Goal: Task Accomplishment & Management: Use online tool/utility

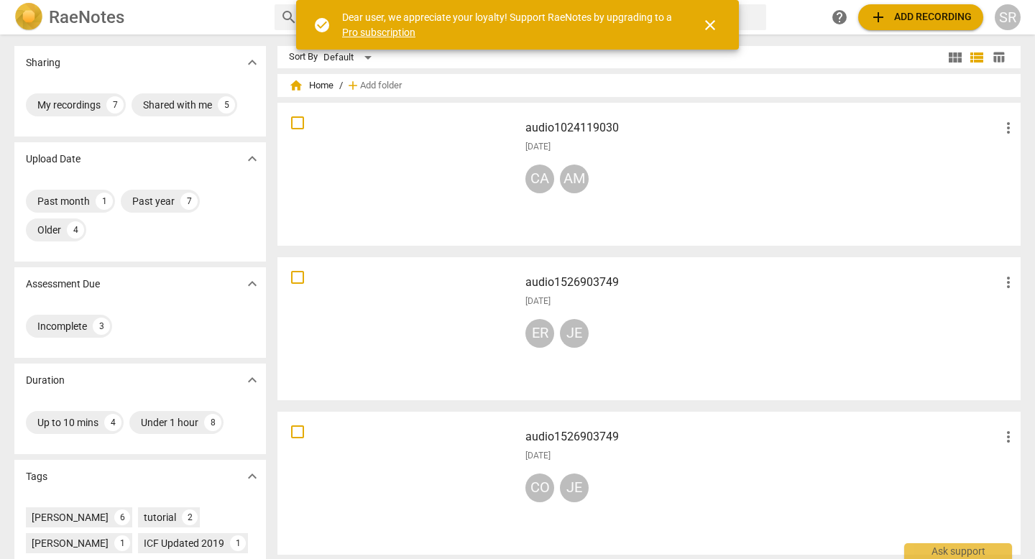
click at [434, 149] on div at bounding box center [397, 174] width 231 height 133
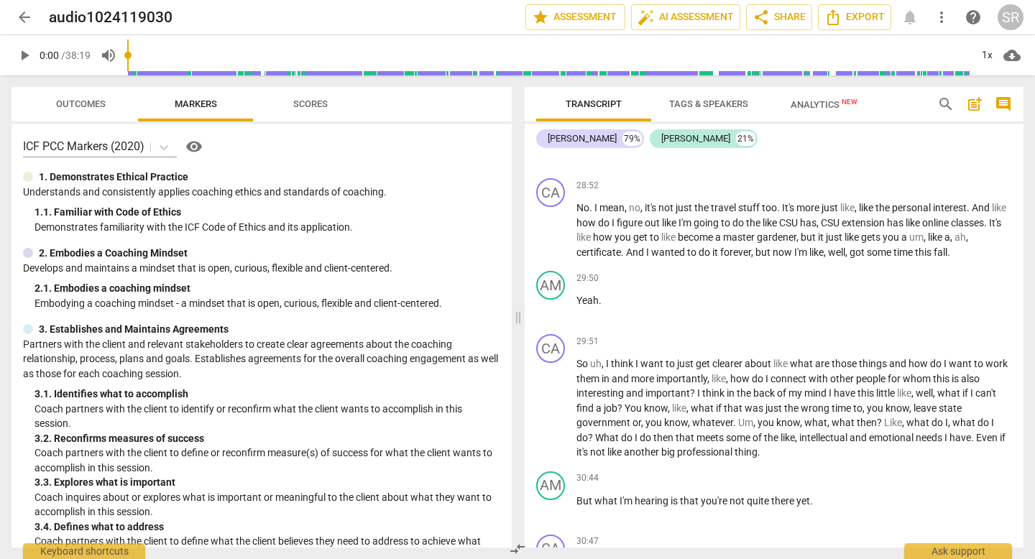
scroll to position [6187, 0]
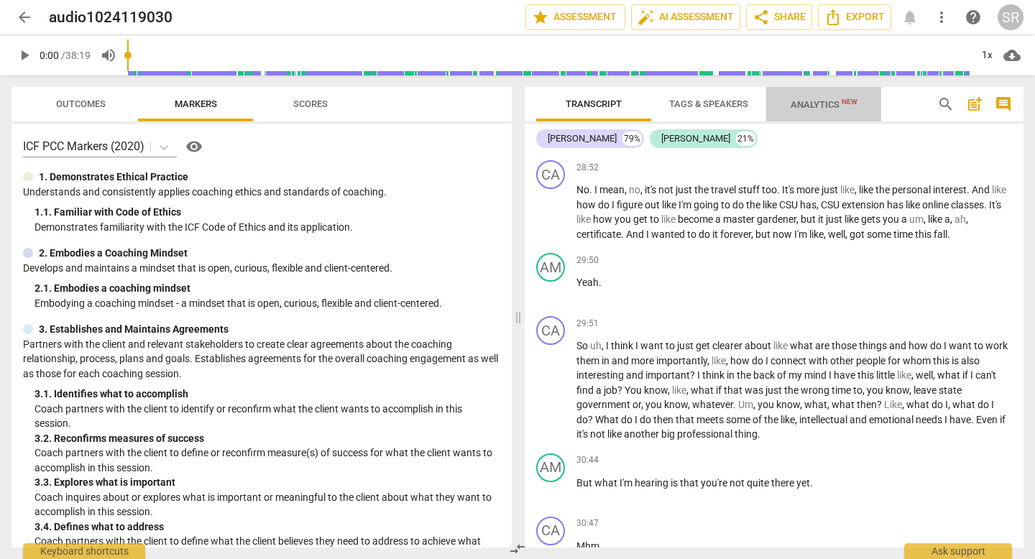
click at [811, 103] on span "Analytics New" at bounding box center [824, 104] width 67 height 11
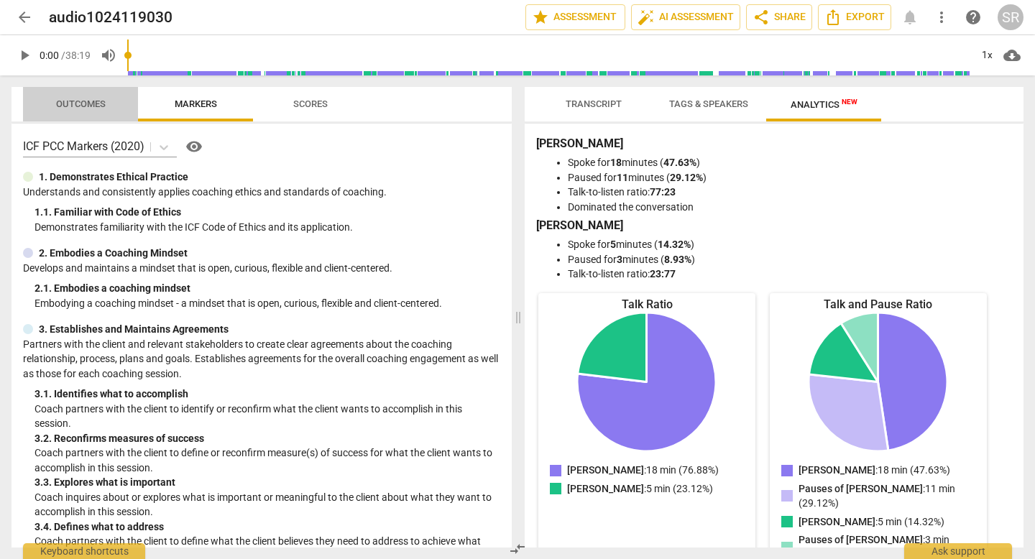
click at [74, 100] on span "Outcomes" at bounding box center [81, 103] width 50 height 11
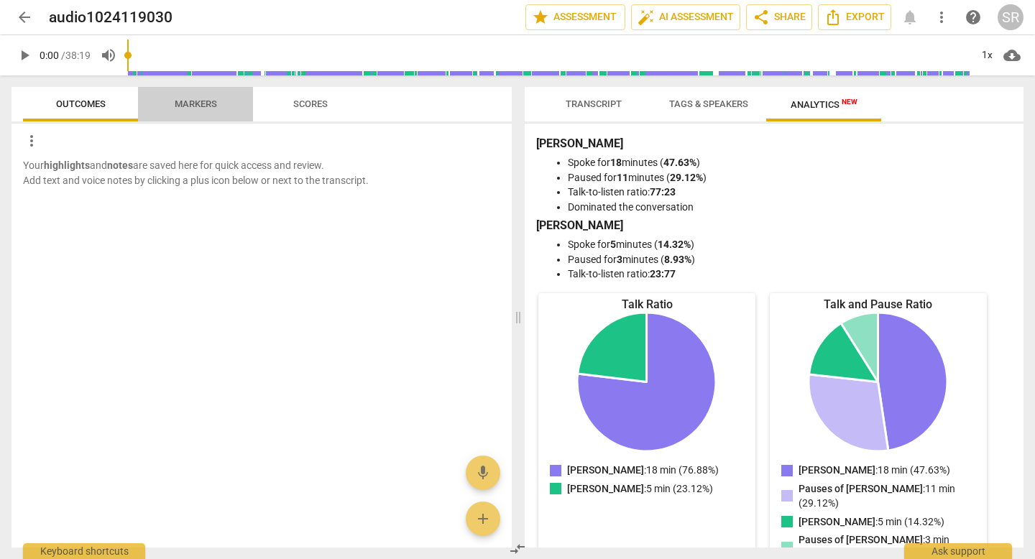
click at [199, 103] on span "Markers" at bounding box center [196, 103] width 42 height 11
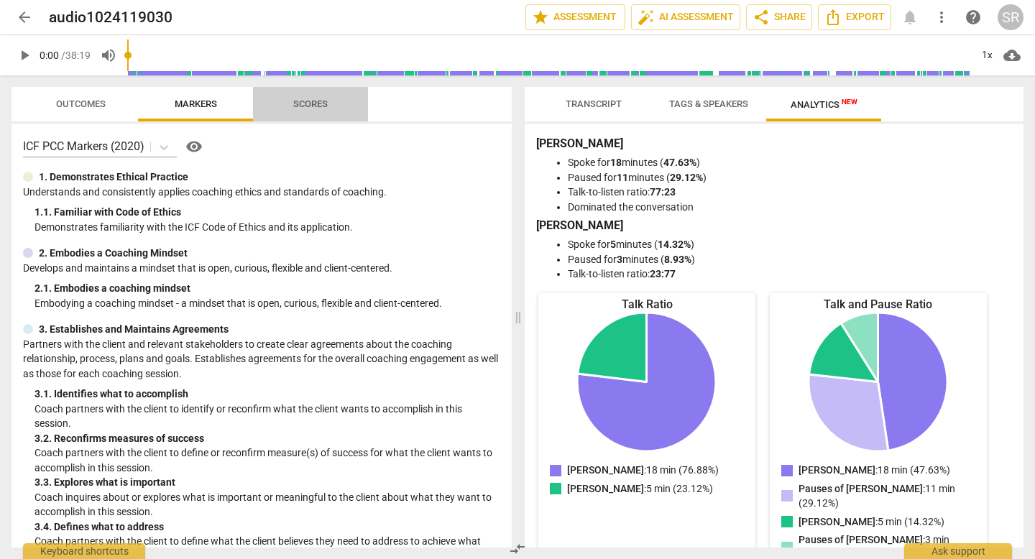
click at [311, 101] on span "Scores" at bounding box center [310, 103] width 34 height 11
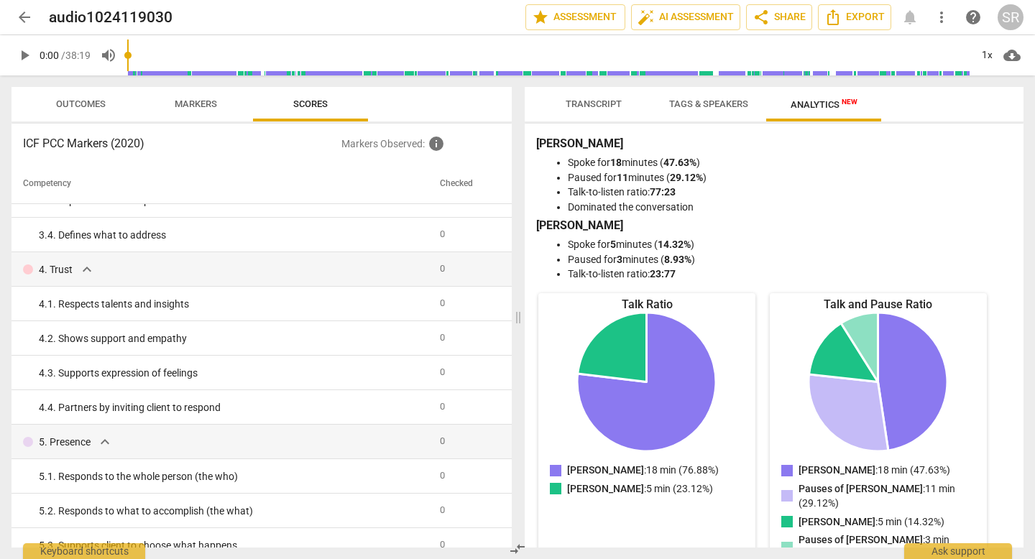
scroll to position [0, 0]
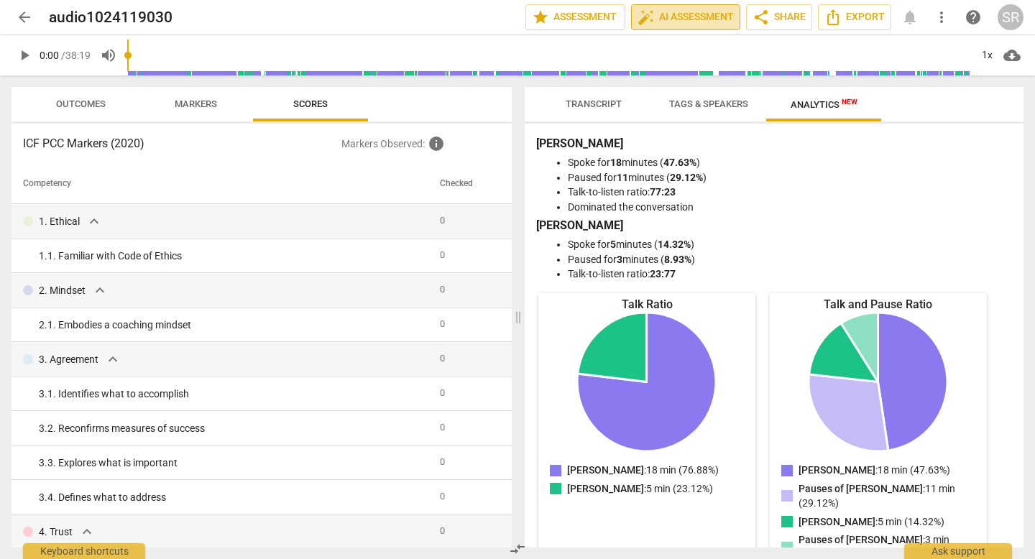
click at [694, 17] on span "auto_fix_high AI Assessment" at bounding box center [685, 17] width 96 height 17
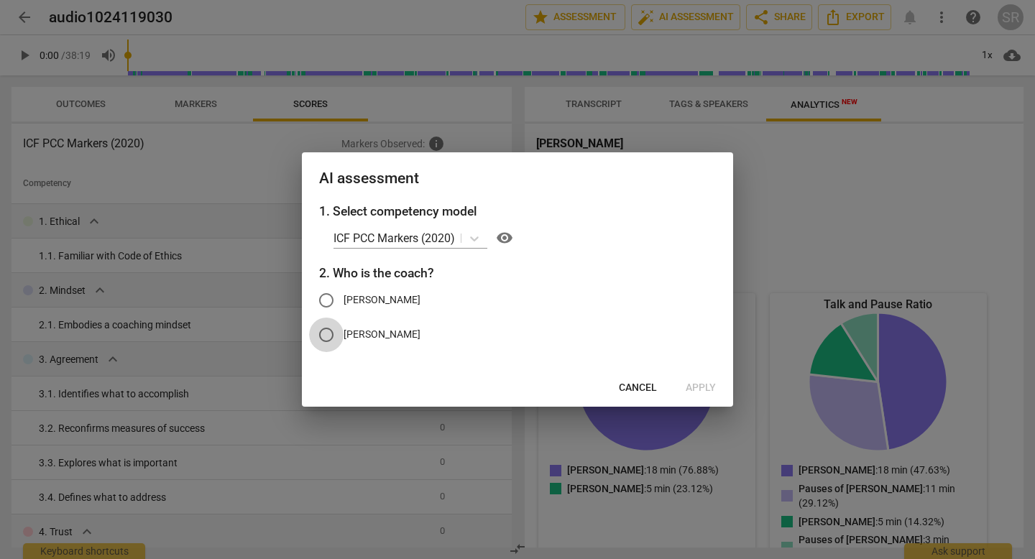
click at [331, 335] on input "[PERSON_NAME]" at bounding box center [326, 335] width 34 height 34
radio input "true"
click at [685, 384] on button "Apply" at bounding box center [700, 388] width 53 height 26
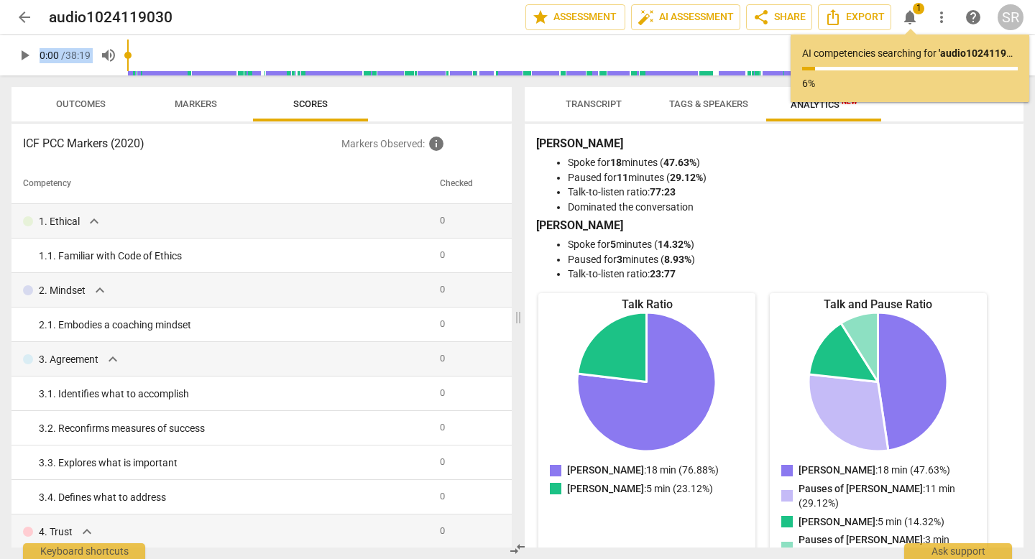
drag, startPoint x: 453, startPoint y: 30, endPoint x: 507, endPoint y: 101, distance: 88.7
click at [504, 101] on div "arrow_back audio1024119030 edit star Assessment auto_fix_high AI Assessment sha…" at bounding box center [517, 279] width 1035 height 559
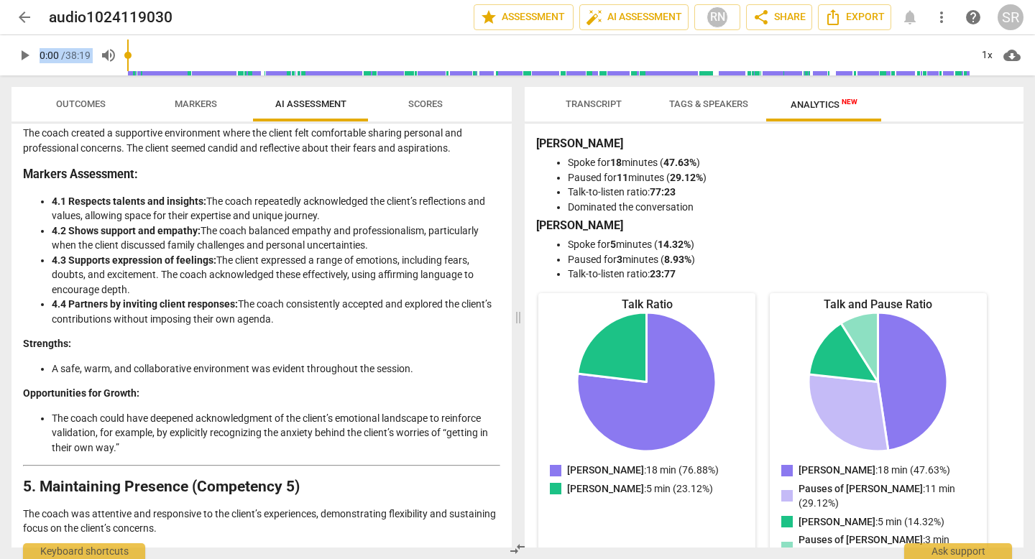
scroll to position [924, 0]
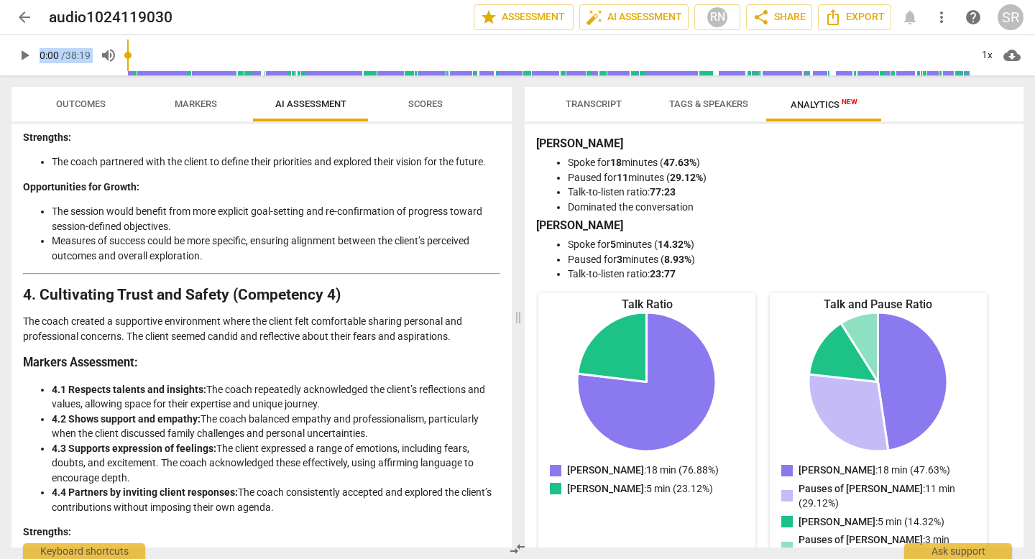
click at [428, 102] on span "Scores" at bounding box center [425, 103] width 34 height 11
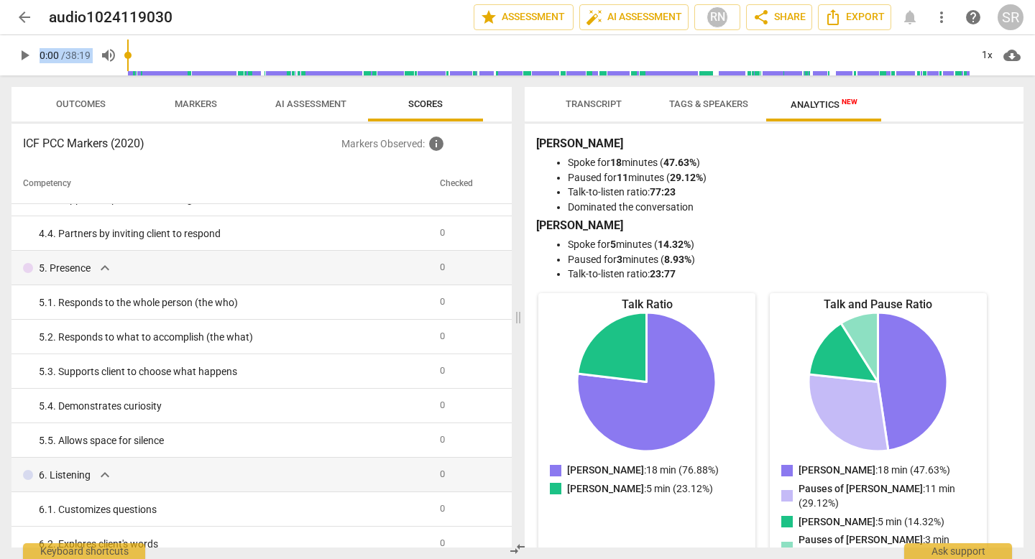
scroll to position [0, 0]
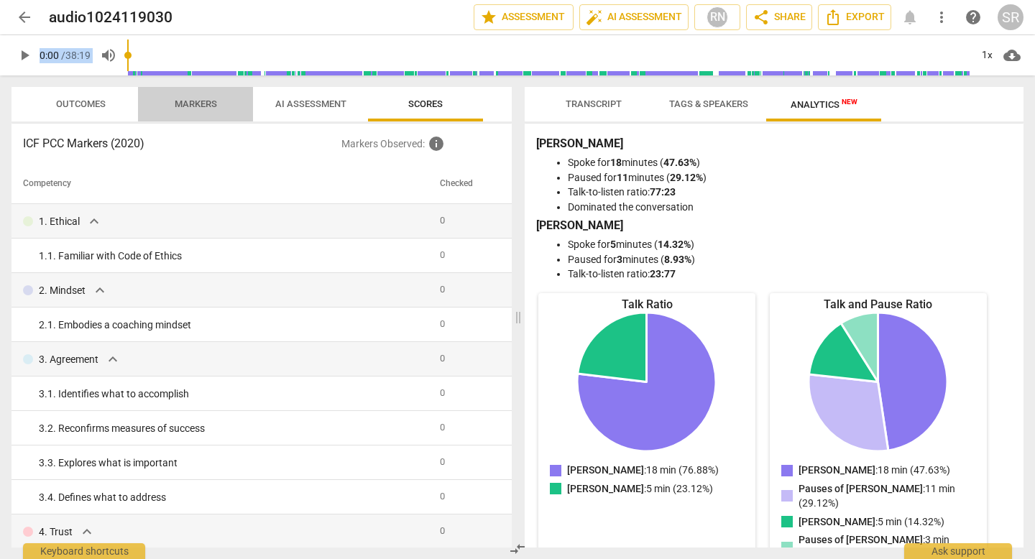
click at [194, 105] on span "Markers" at bounding box center [196, 103] width 42 height 11
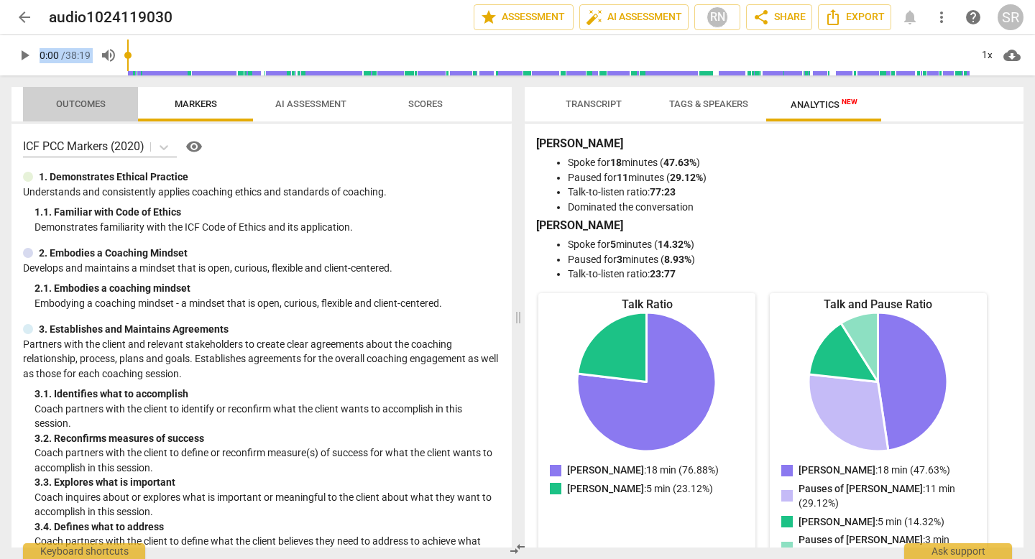
click at [78, 99] on span "Outcomes" at bounding box center [81, 103] width 50 height 11
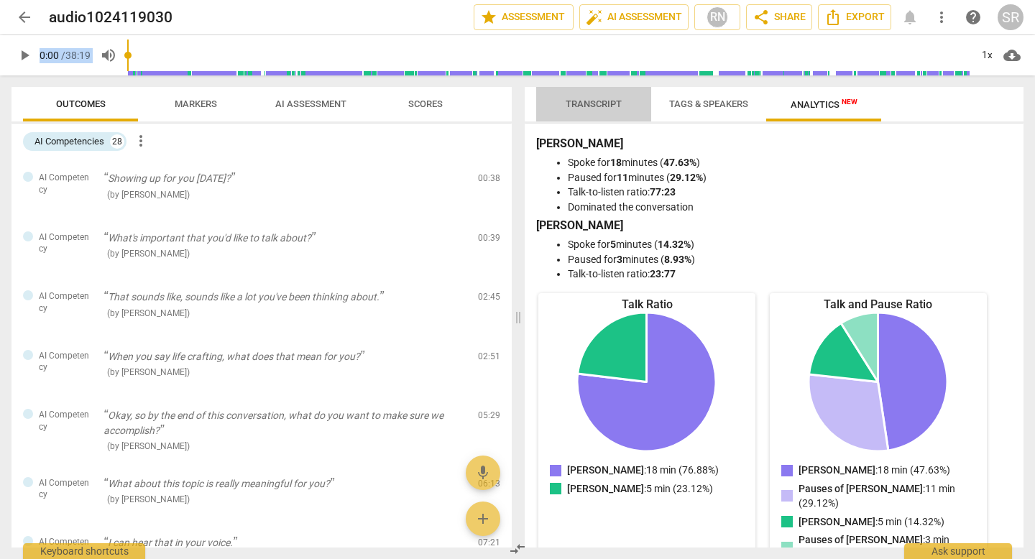
click at [590, 101] on span "Transcript" at bounding box center [594, 103] width 56 height 11
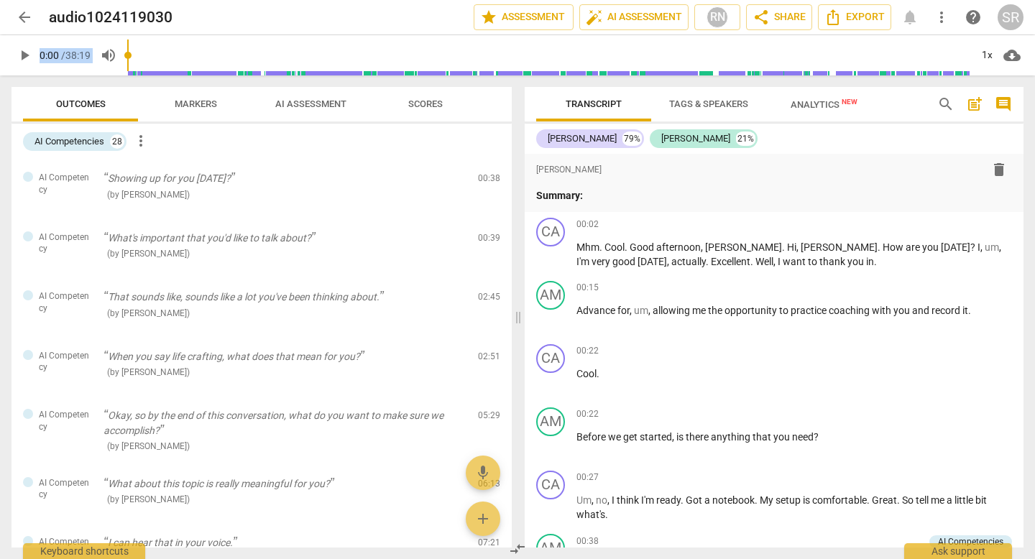
click at [195, 102] on span "Markers" at bounding box center [196, 103] width 42 height 11
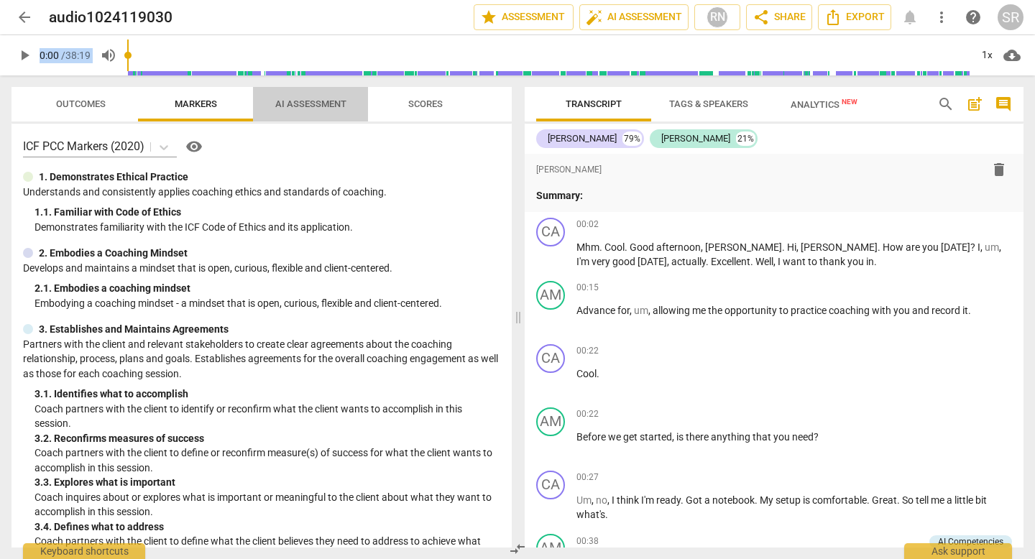
click at [296, 103] on span "AI Assessment" at bounding box center [310, 103] width 71 height 11
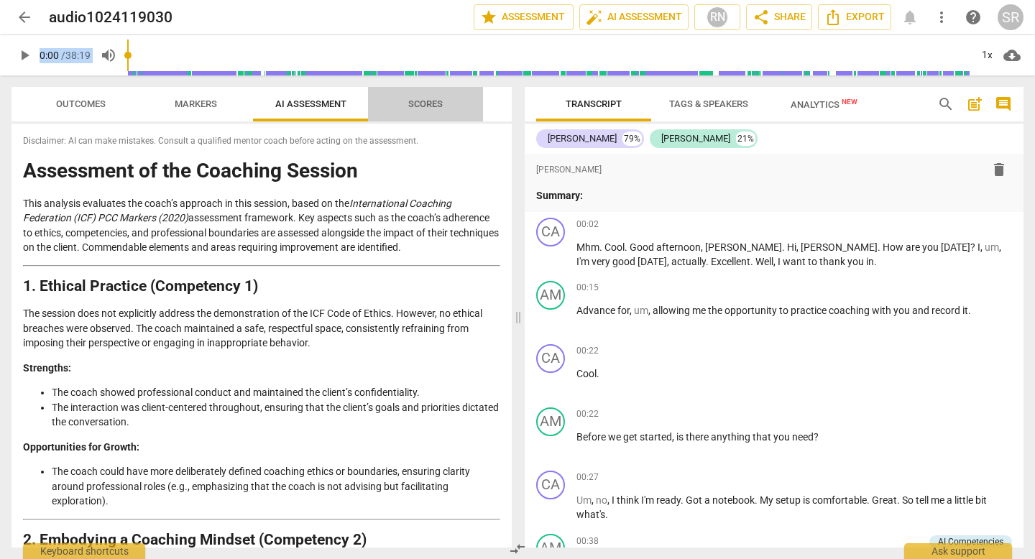
click at [415, 101] on span "Scores" at bounding box center [425, 103] width 34 height 11
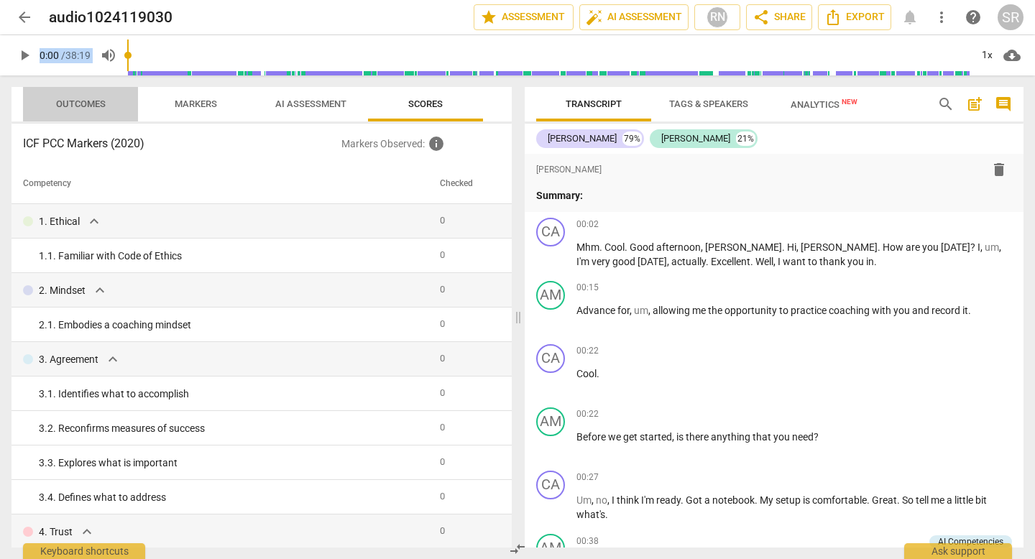
click at [81, 105] on span "Outcomes" at bounding box center [81, 103] width 50 height 11
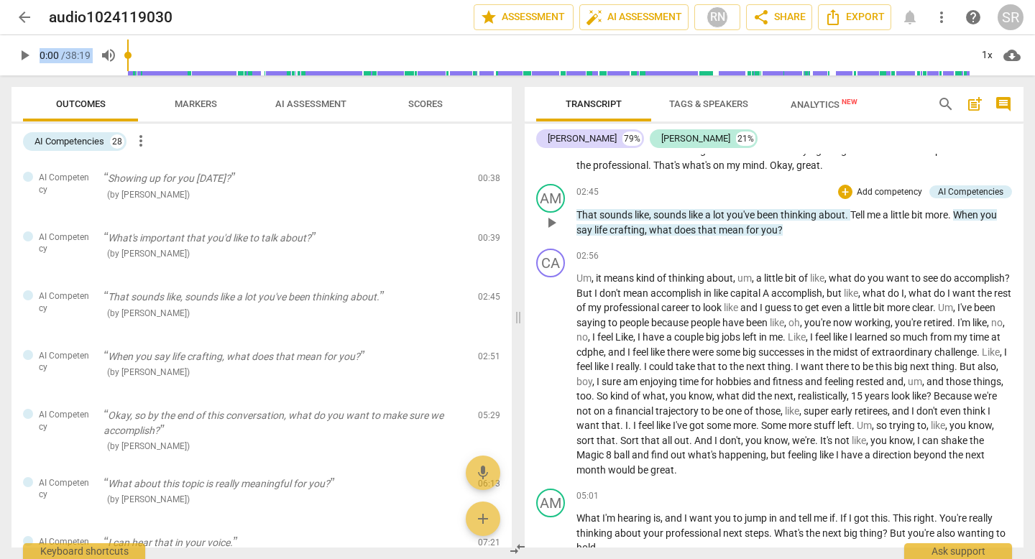
scroll to position [635, 0]
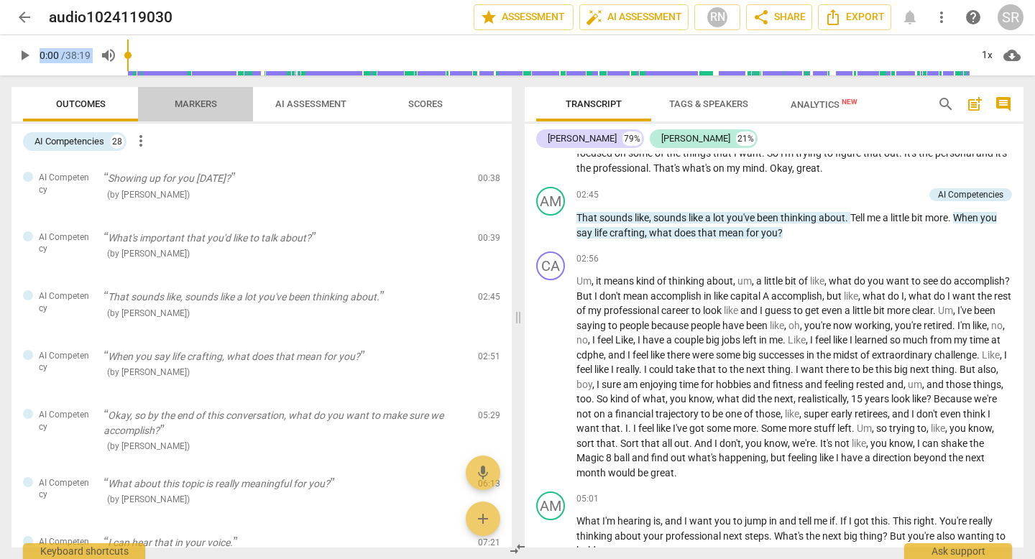
click at [183, 99] on span "Markers" at bounding box center [196, 103] width 42 height 11
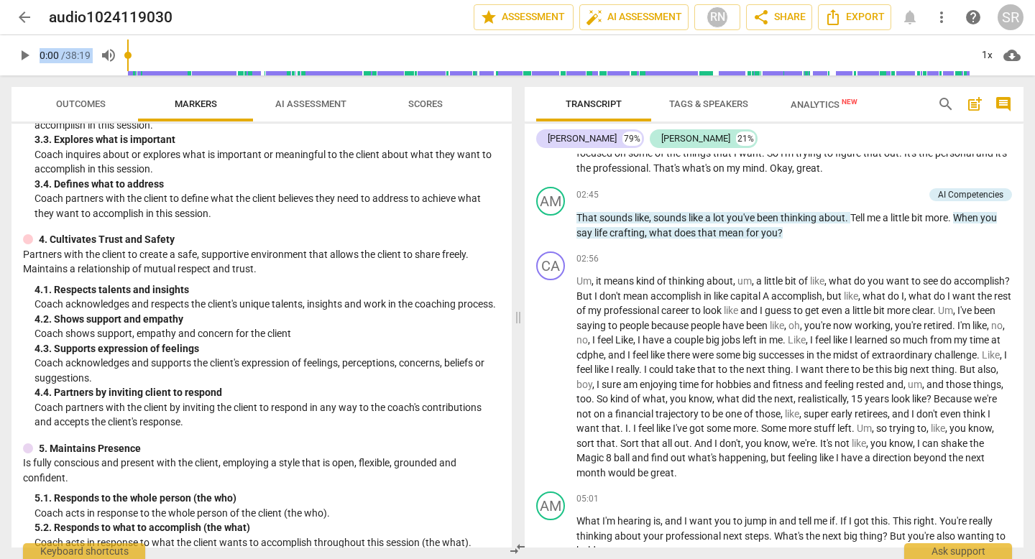
scroll to position [346, 0]
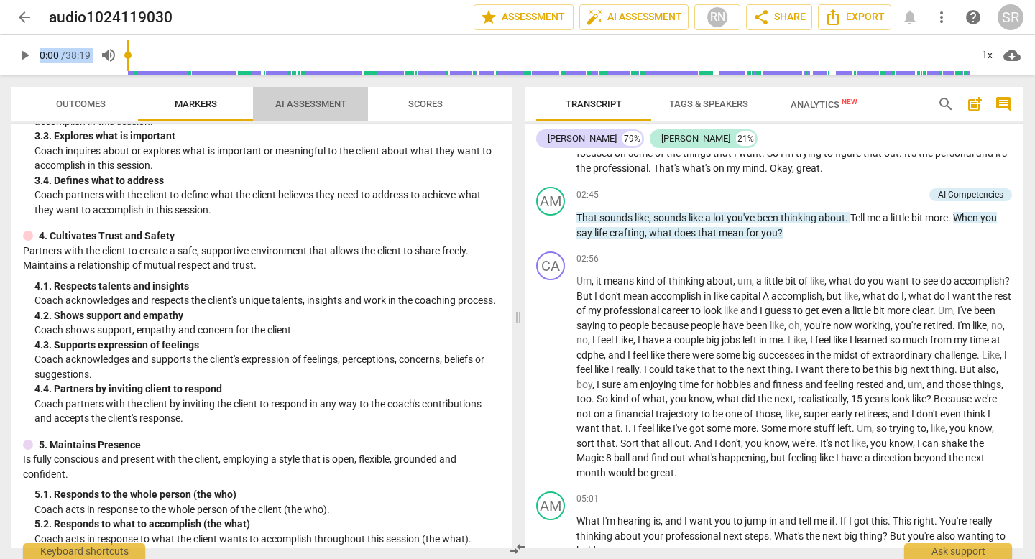
click at [300, 98] on span "AI Assessment" at bounding box center [310, 103] width 71 height 11
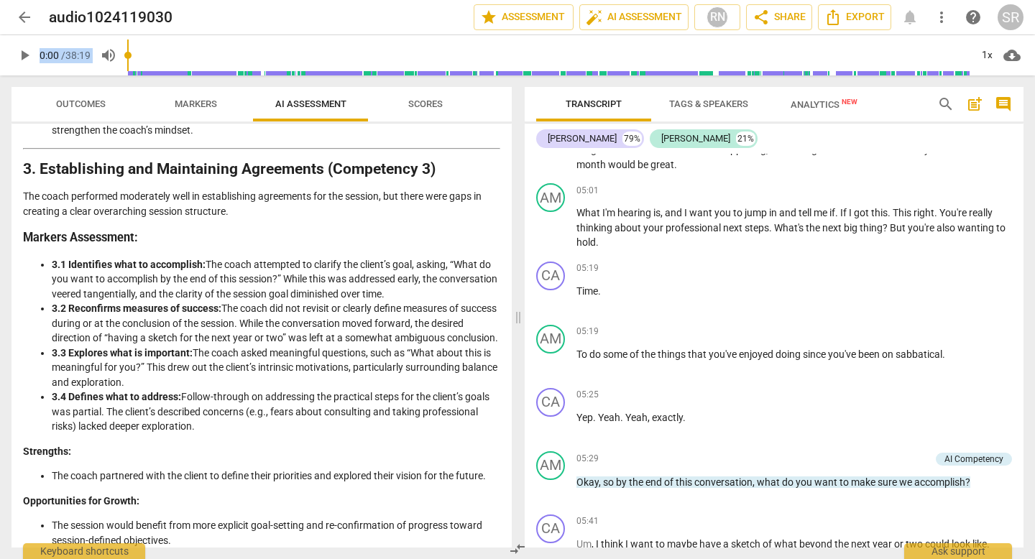
scroll to position [947, 0]
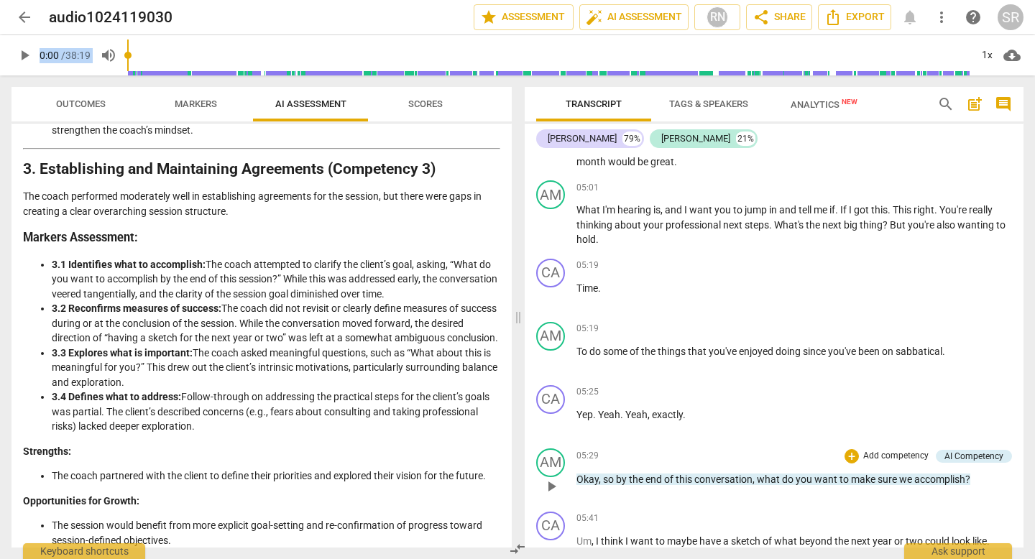
click at [740, 462] on div "05:29 + Add competency AI Competency keyboard_arrow_right" at bounding box center [794, 456] width 436 height 16
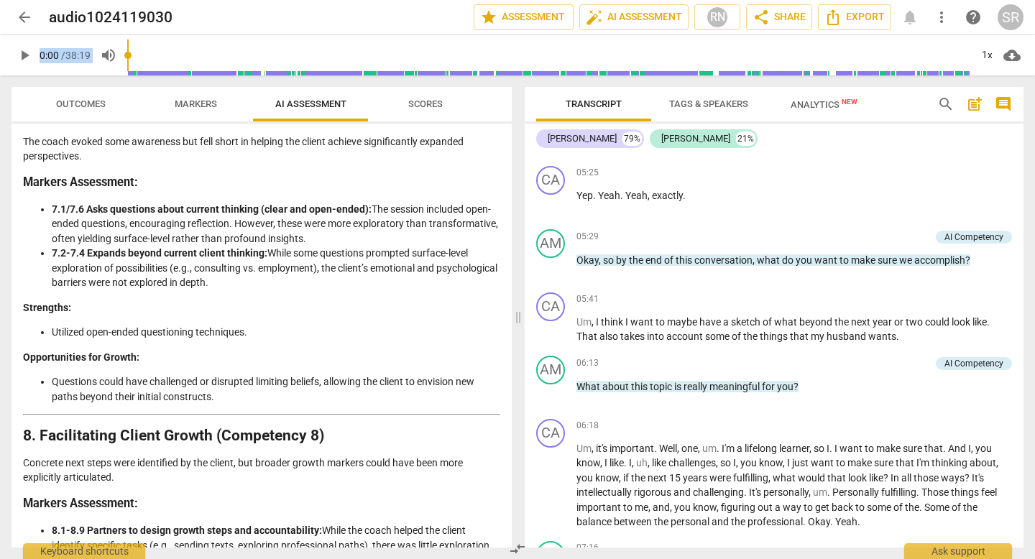
scroll to position [2273, 0]
click at [198, 96] on span "Markers" at bounding box center [195, 104] width 77 height 19
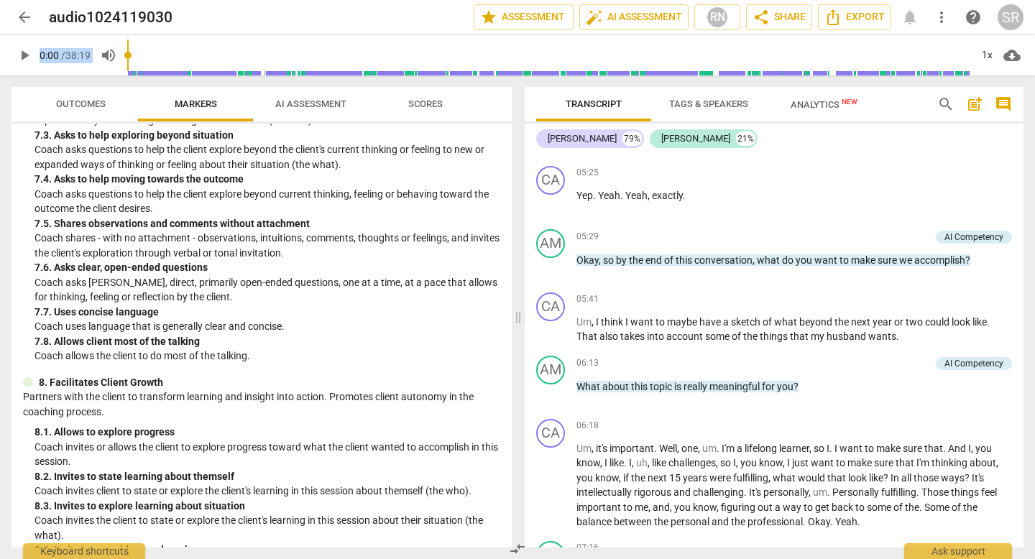
scroll to position [1314, 0]
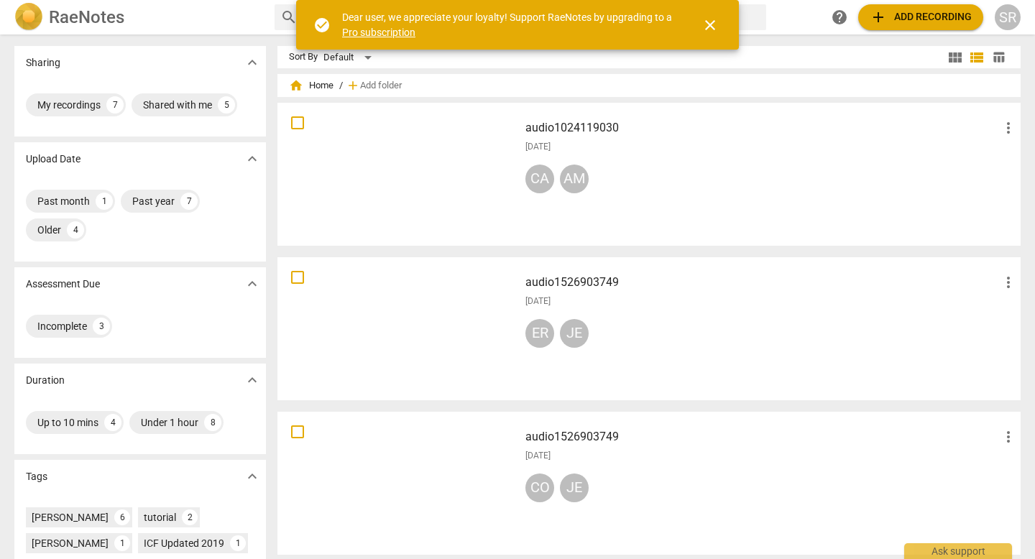
click at [390, 149] on div at bounding box center [397, 174] width 231 height 133
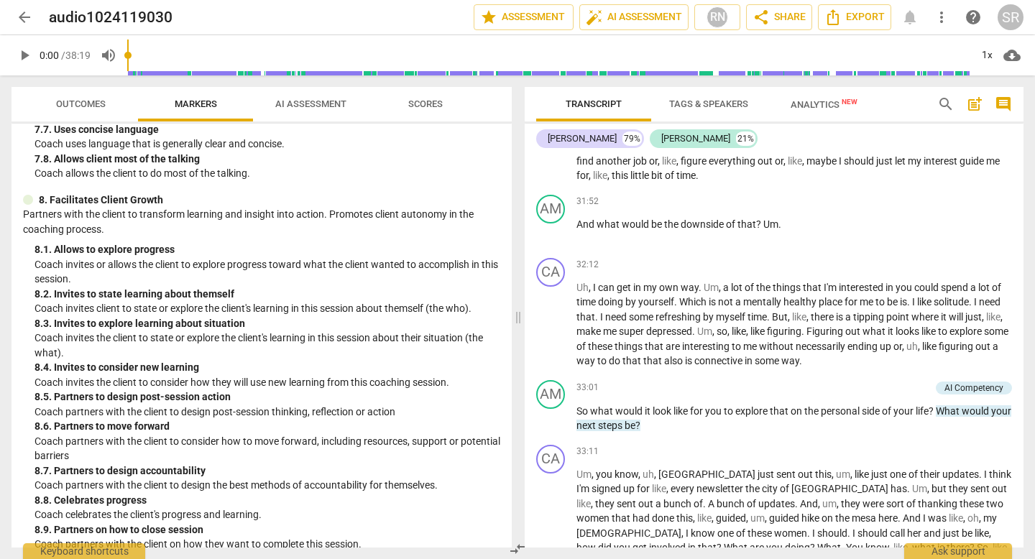
scroll to position [1528, 0]
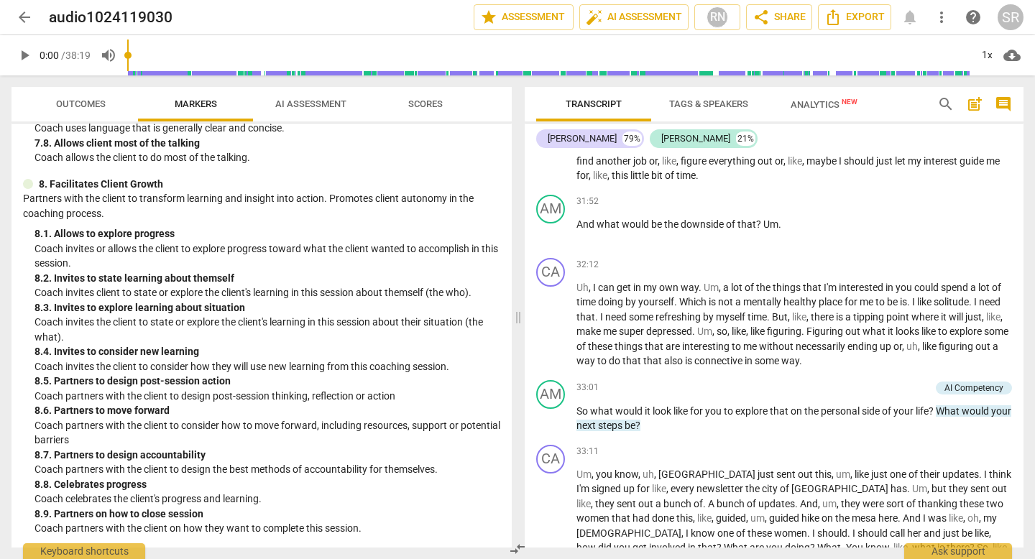
click at [309, 101] on span "AI Assessment" at bounding box center [310, 103] width 71 height 11
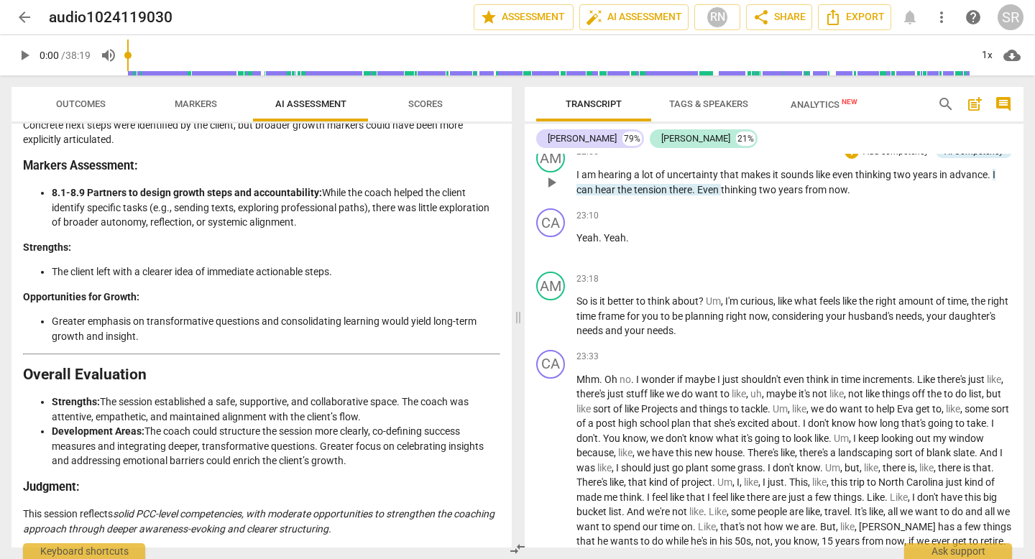
scroll to position [5030, 0]
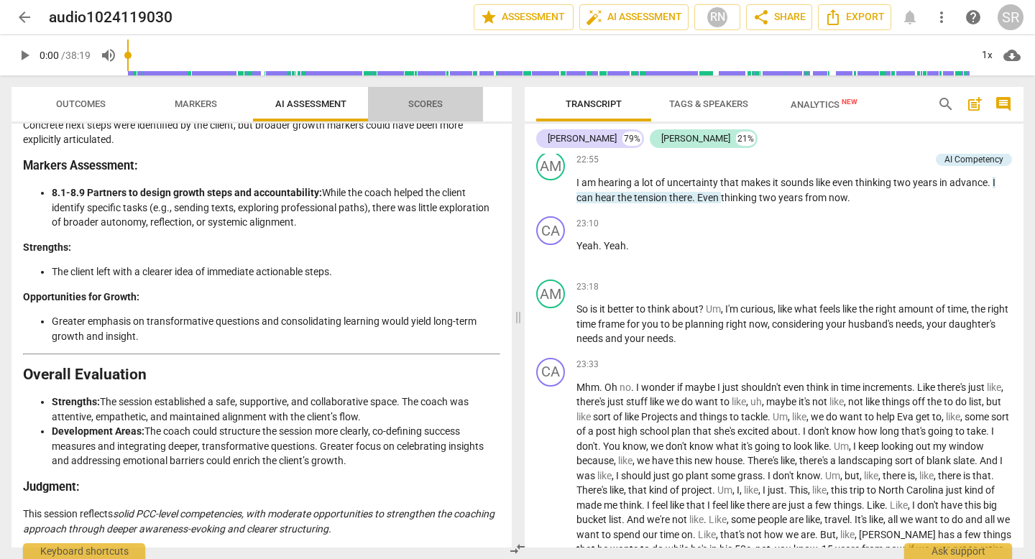
click at [441, 98] on span "Scores" at bounding box center [425, 103] width 34 height 11
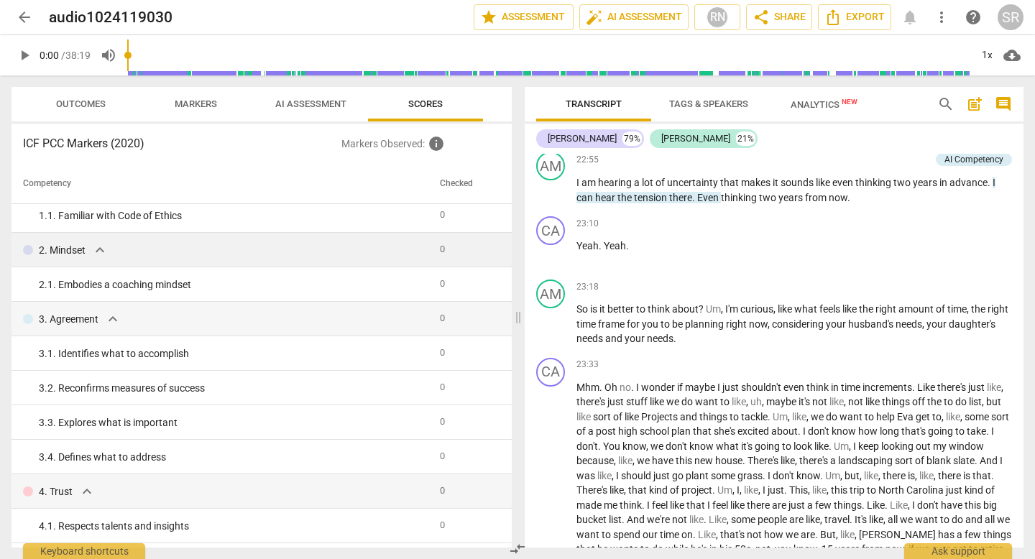
scroll to position [0, 0]
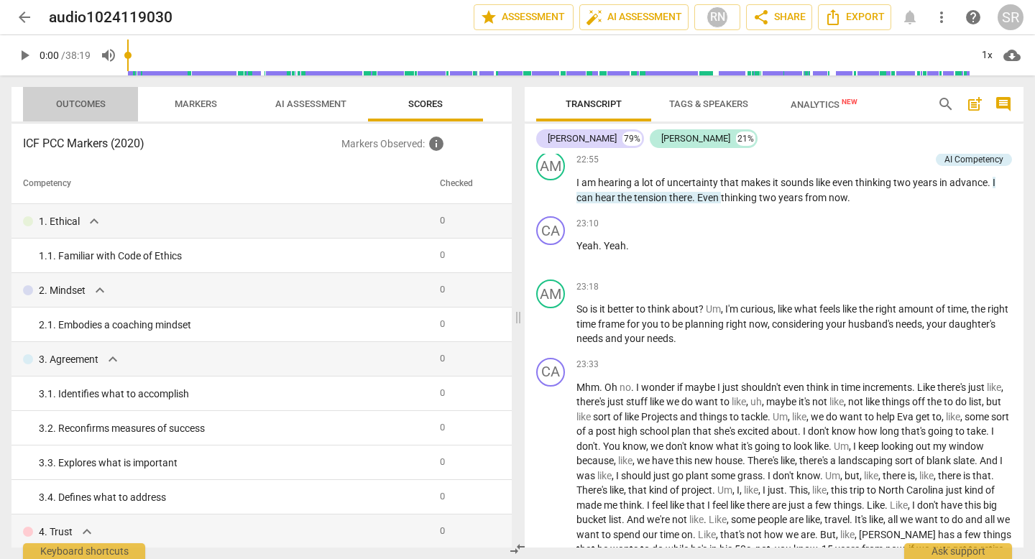
click at [79, 106] on span "Outcomes" at bounding box center [81, 103] width 50 height 11
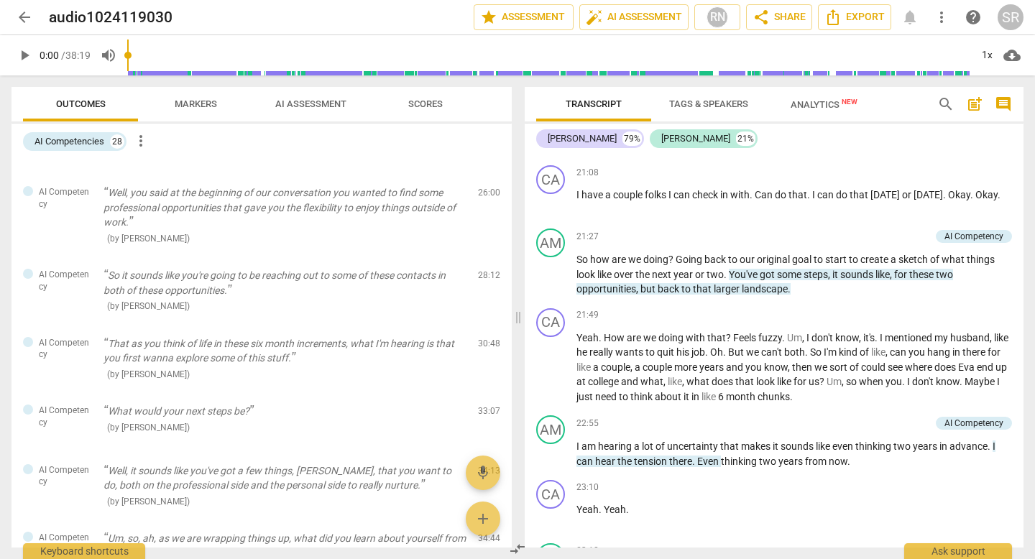
scroll to position [4686, 0]
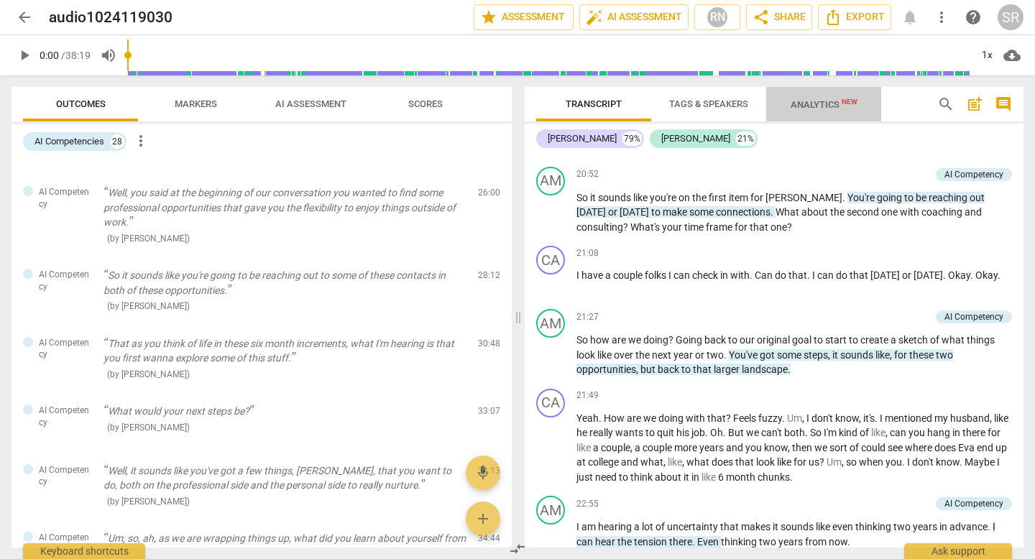
click at [823, 101] on span "Analytics New" at bounding box center [824, 104] width 67 height 11
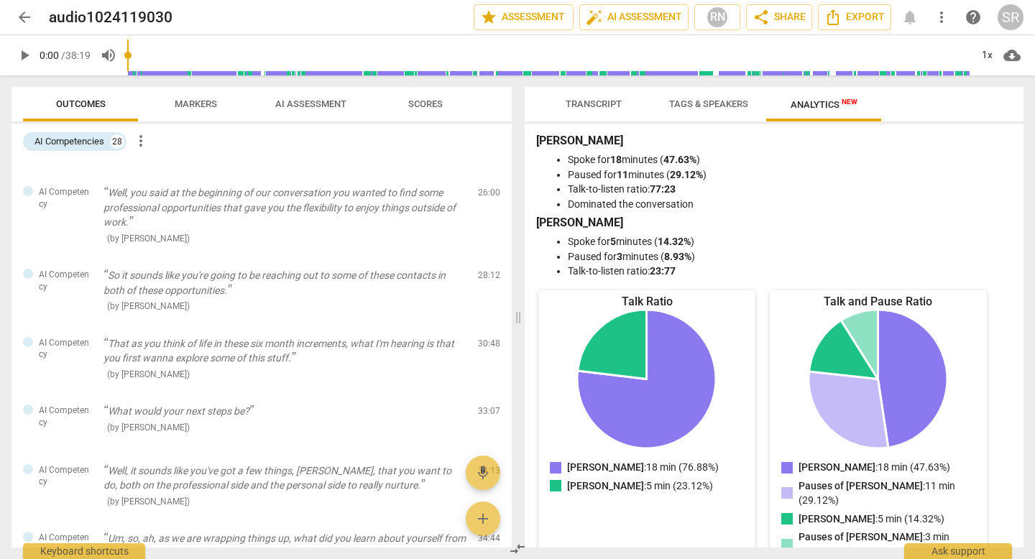
scroll to position [0, 0]
